Goal: Information Seeking & Learning: Learn about a topic

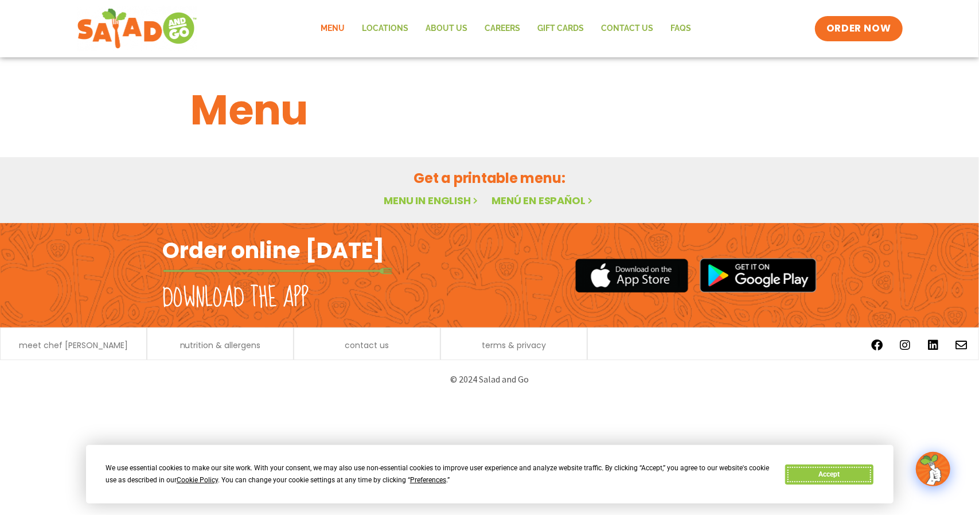
click at [841, 471] on button "Accept" at bounding box center [829, 475] width 88 height 20
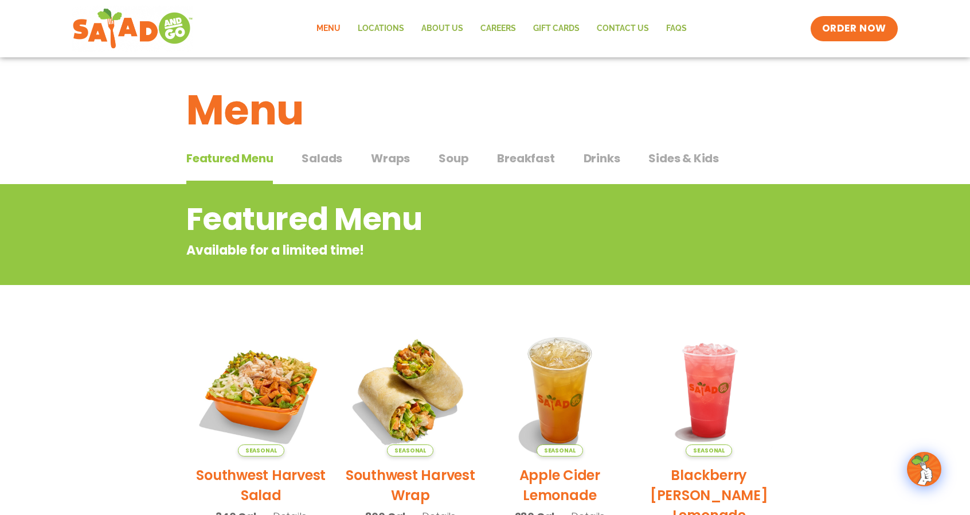
click at [325, 163] on span "Salads" at bounding box center [322, 158] width 41 height 17
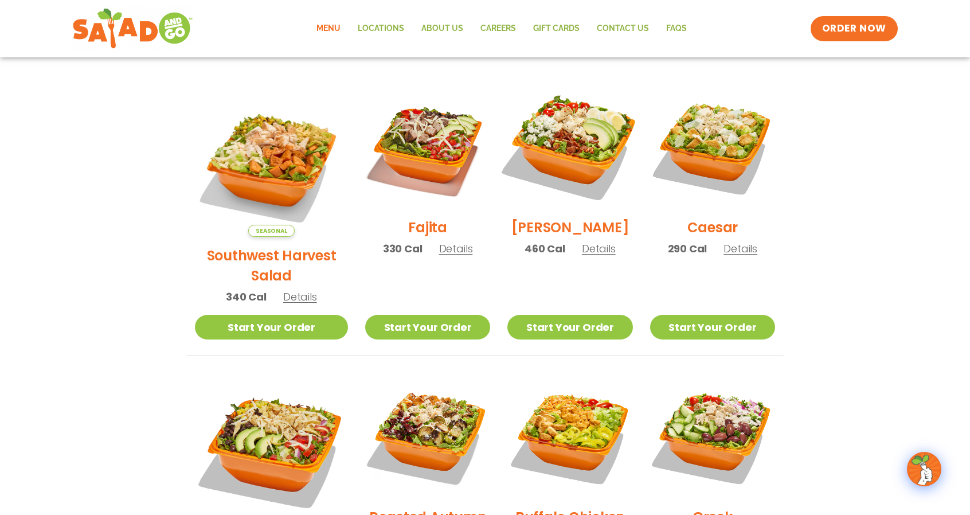
scroll to position [344, 0]
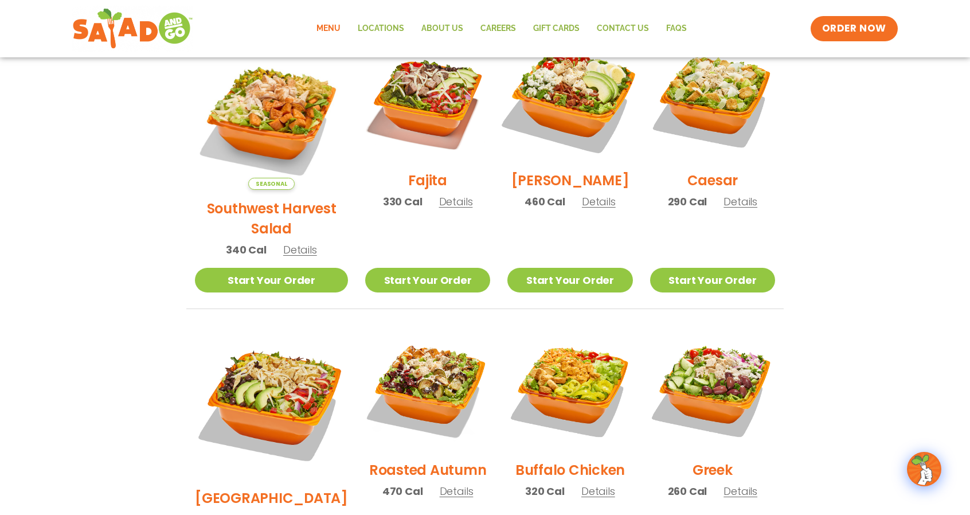
click at [572, 145] on img at bounding box center [570, 99] width 147 height 147
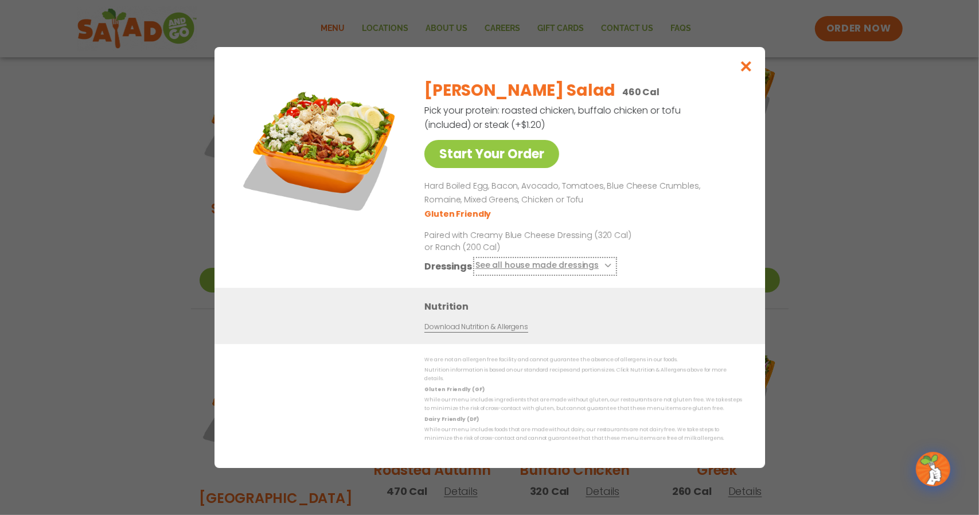
click at [567, 270] on button "See all house made dressings" at bounding box center [544, 266] width 139 height 14
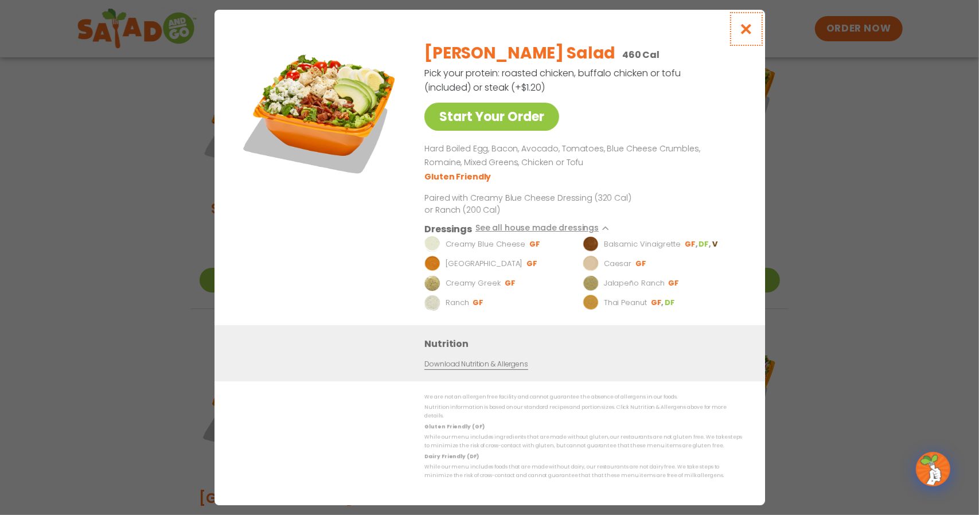
click at [755, 32] on button "Close modal" at bounding box center [745, 29] width 37 height 38
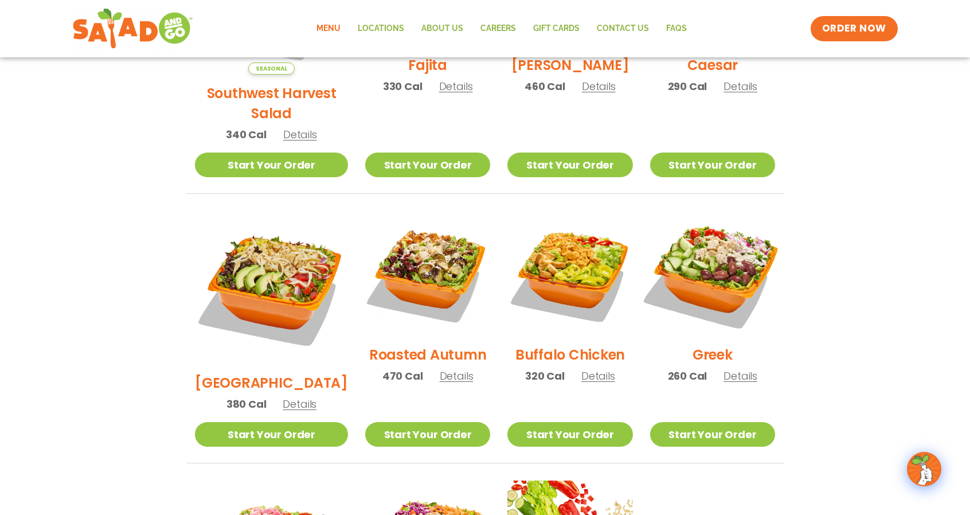
scroll to position [459, 0]
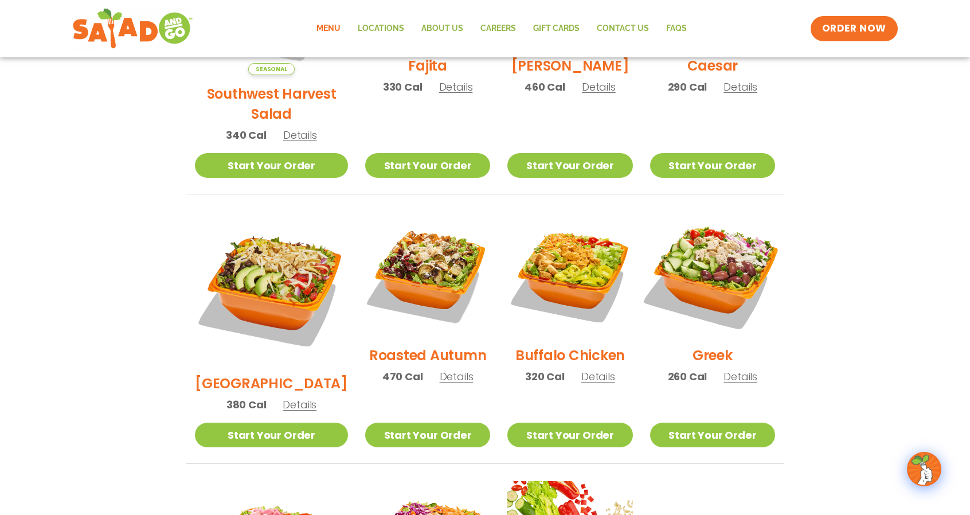
click at [724, 280] on img at bounding box center [712, 274] width 147 height 147
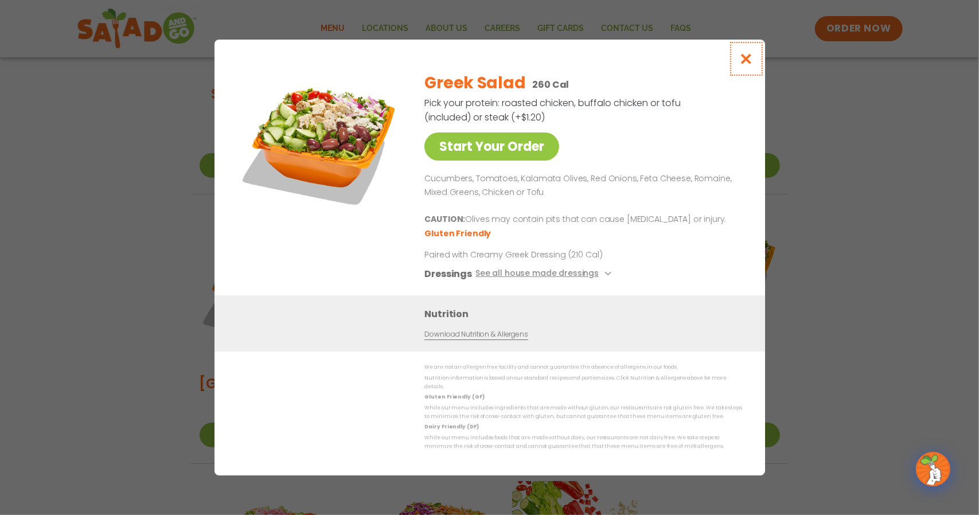
click at [750, 63] on icon "Close modal" at bounding box center [746, 59] width 14 height 12
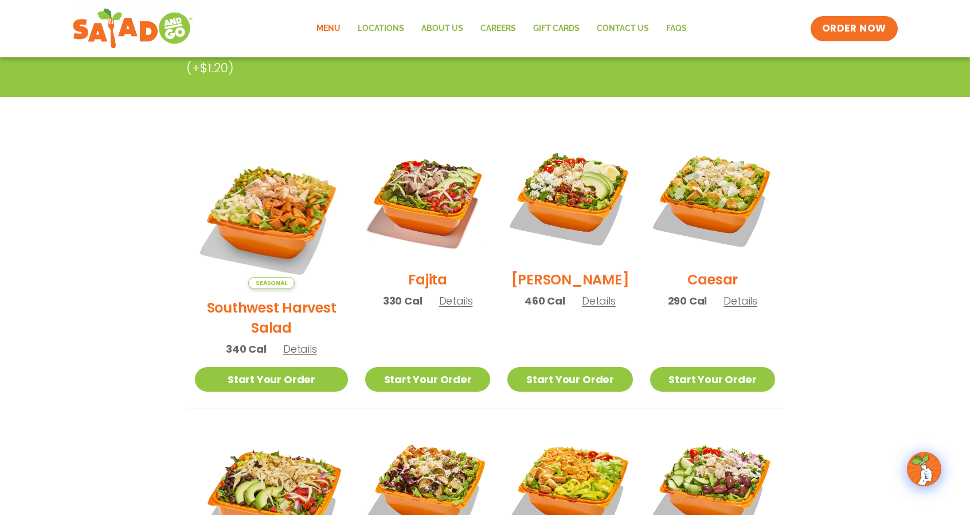
scroll to position [229, 0]
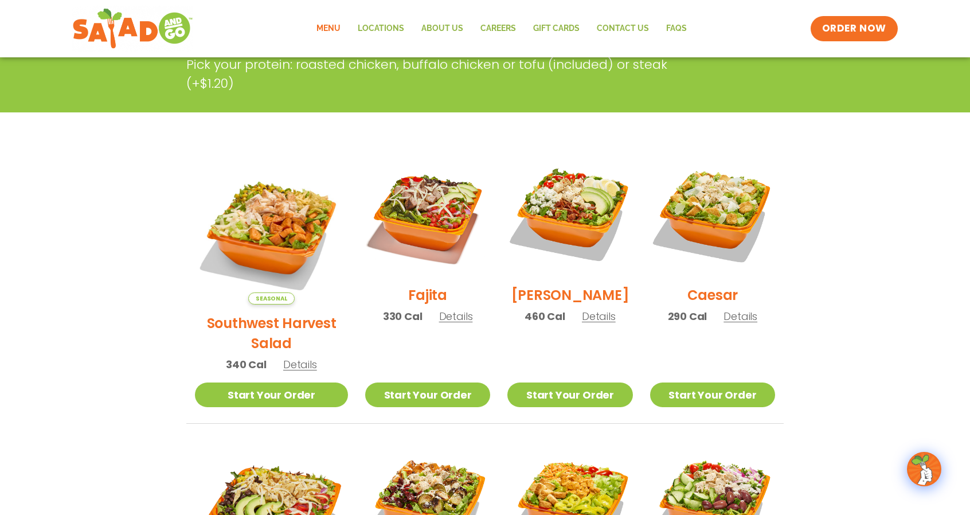
click at [882, 223] on section "Salads Our house-made dressings make our huge portions even more delicious. Goo…" at bounding box center [485, 459] width 970 height 1008
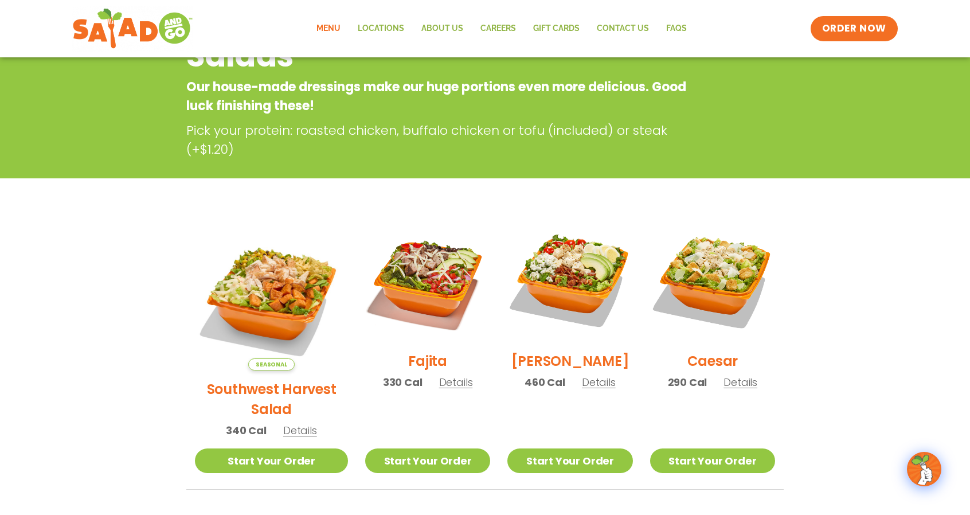
scroll to position [407, 0]
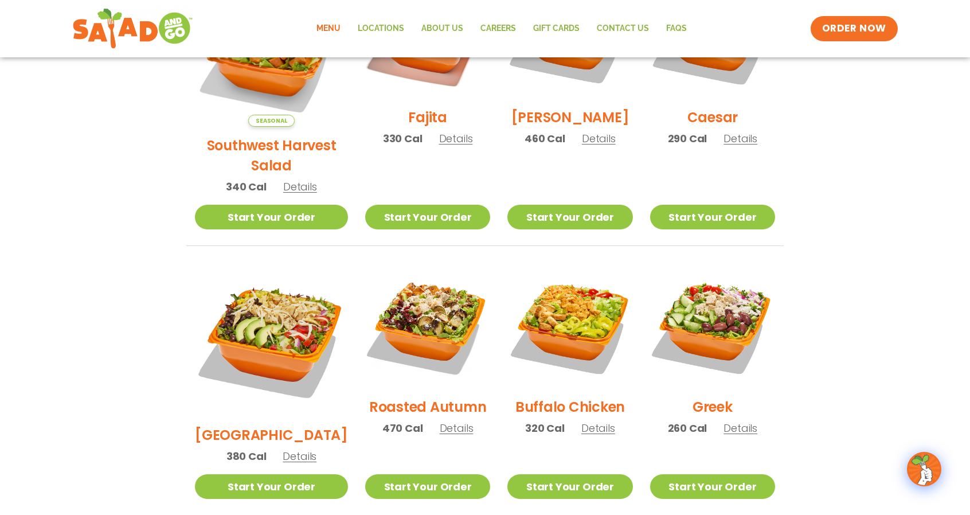
click at [730, 421] on span "Details" at bounding box center [741, 428] width 34 height 14
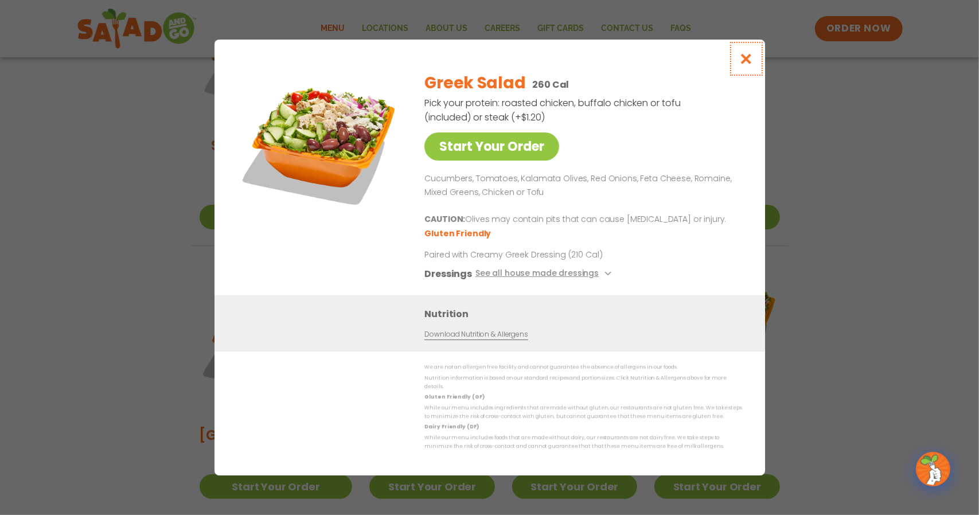
click at [747, 64] on icon "Close modal" at bounding box center [746, 59] width 14 height 12
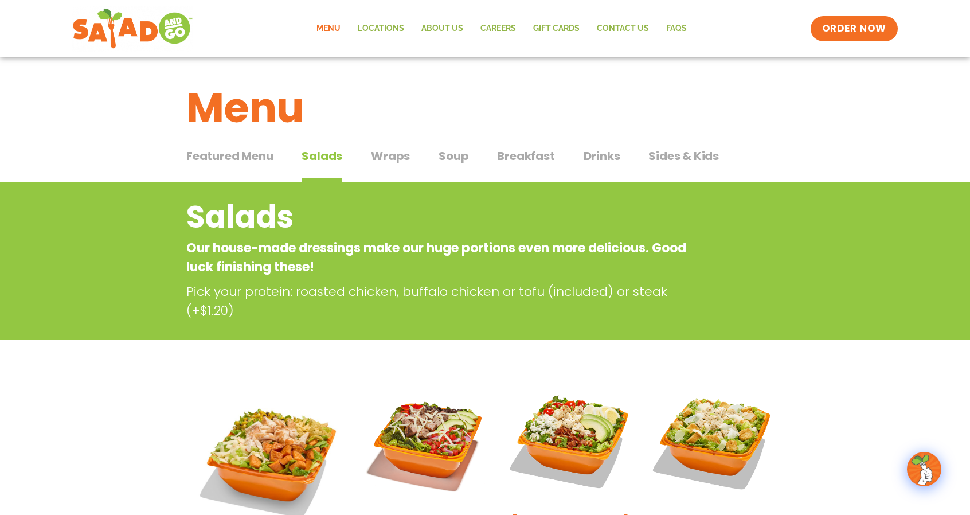
scroll to position [0, 0]
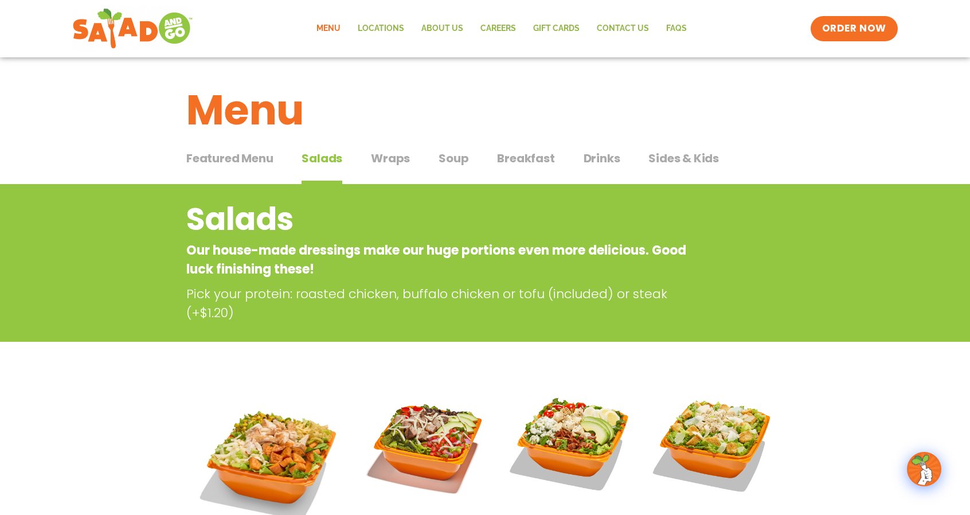
click at [604, 154] on span "Drinks" at bounding box center [602, 158] width 37 height 17
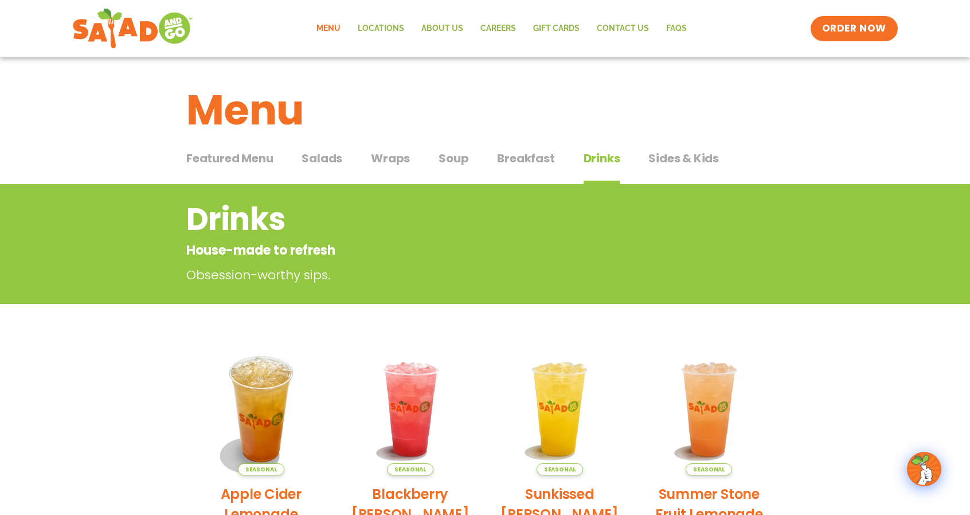
click at [701, 163] on span "Sides & Kids" at bounding box center [684, 158] width 71 height 17
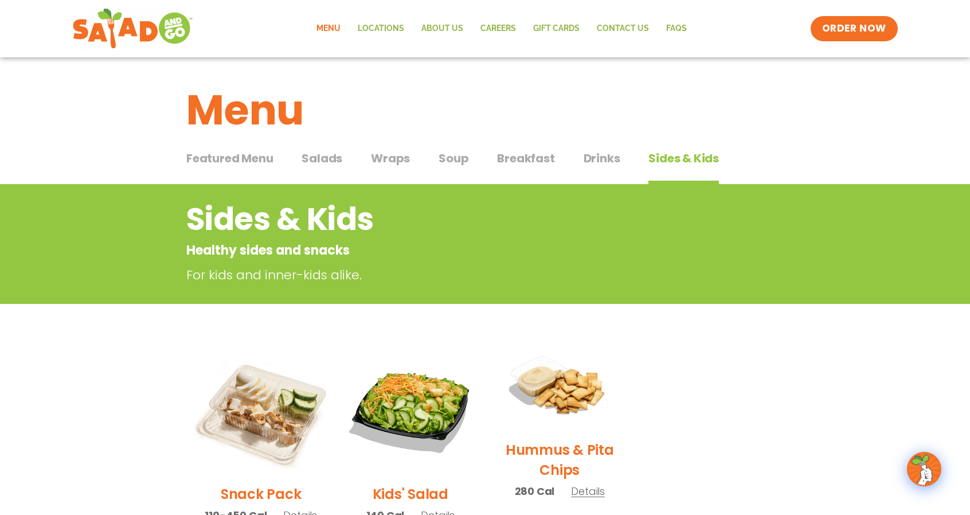
click at [584, 165] on span "Drinks" at bounding box center [602, 158] width 37 height 17
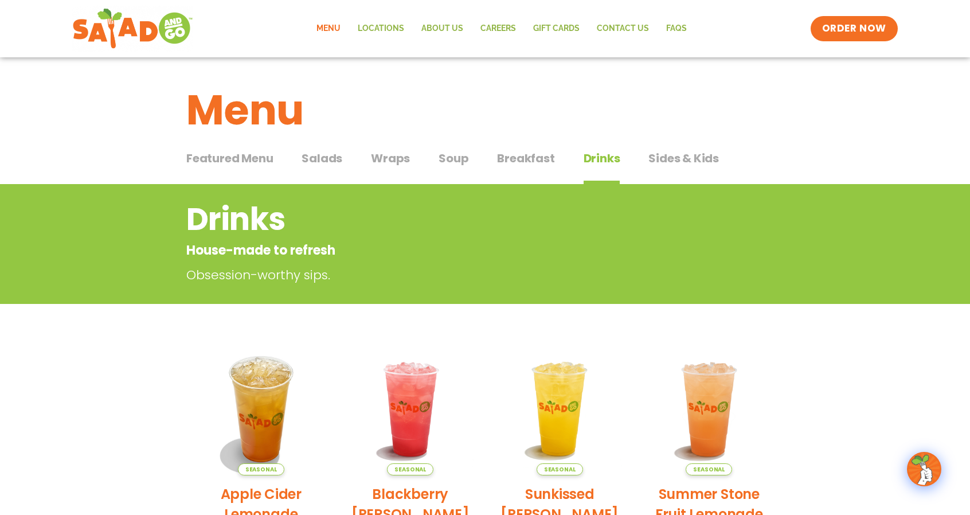
click at [506, 163] on span "Breakfast" at bounding box center [525, 158] width 57 height 17
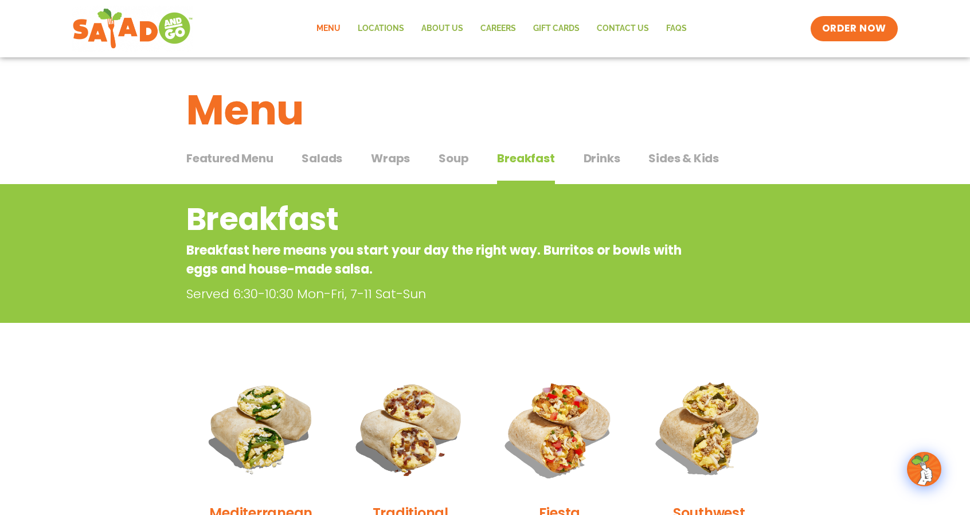
click at [448, 161] on span "Soup" at bounding box center [454, 158] width 30 height 17
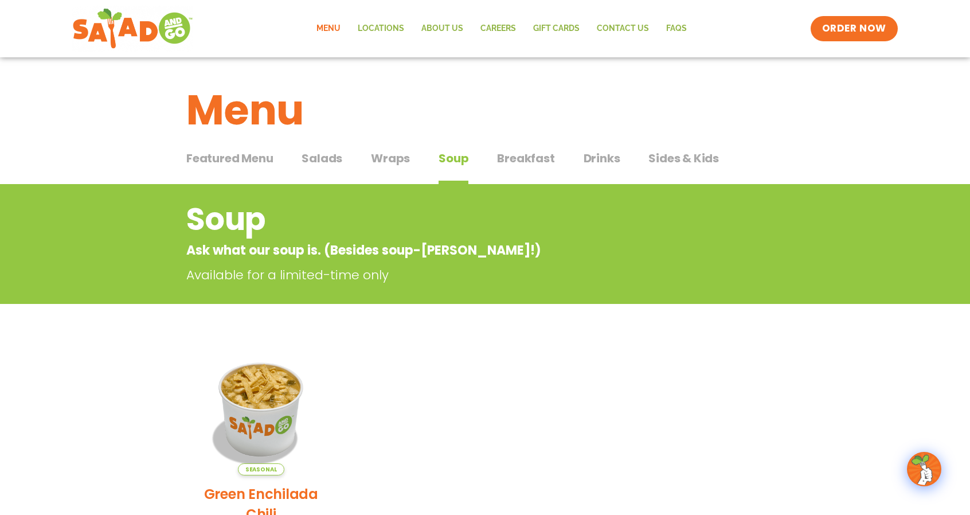
click at [409, 162] on div "Featured Menu Featured Menu Salads Salads Wraps Wraps Soup Soup Breakfast Break…" at bounding box center [485, 165] width 598 height 39
click at [411, 162] on div "Featured Menu Featured Menu Salads Salads Wraps Wraps Soup Soup Breakfast Break…" at bounding box center [485, 165] width 598 height 39
click at [393, 161] on span "Wraps" at bounding box center [390, 158] width 39 height 17
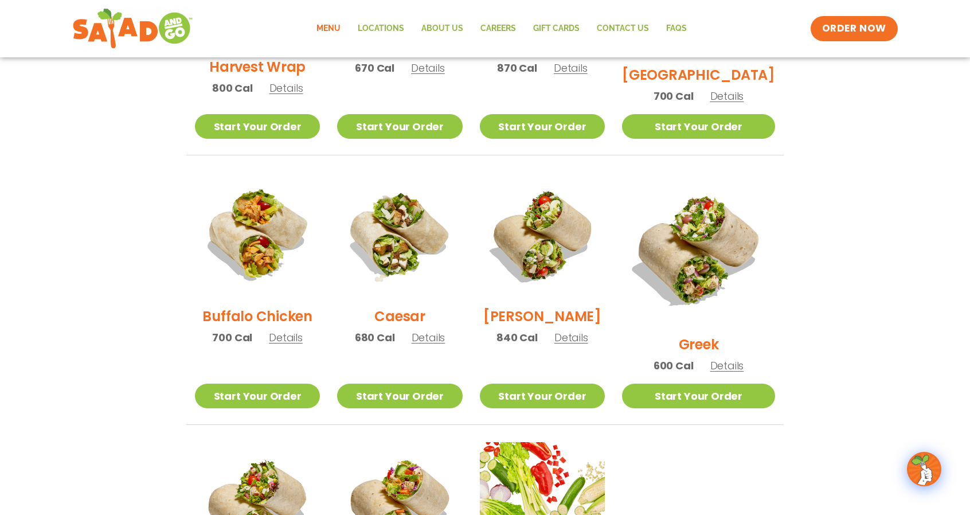
scroll to position [848, 0]
